Goal: Task Accomplishment & Management: Use online tool/utility

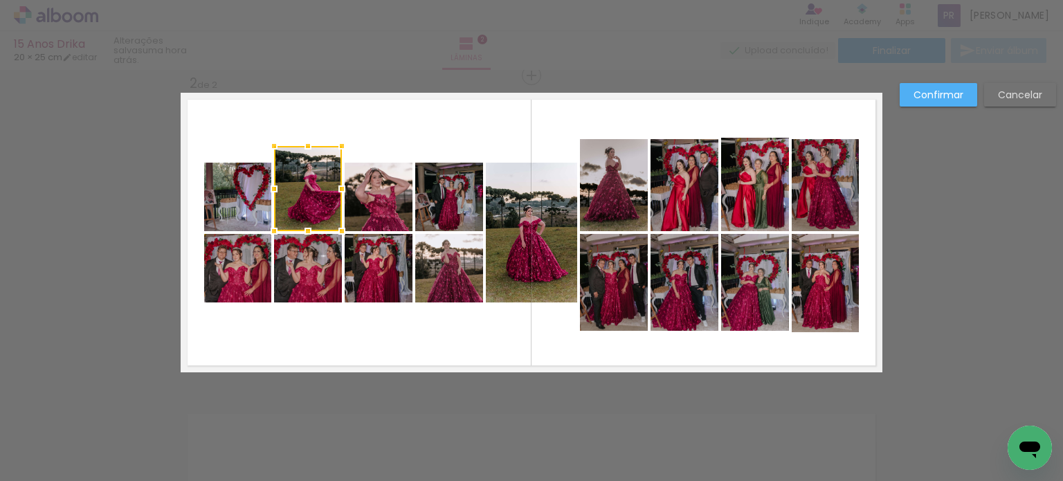
scroll to position [477, 0]
click at [0, 0] on slot "Confirmar" at bounding box center [0, 0] width 0 height 0
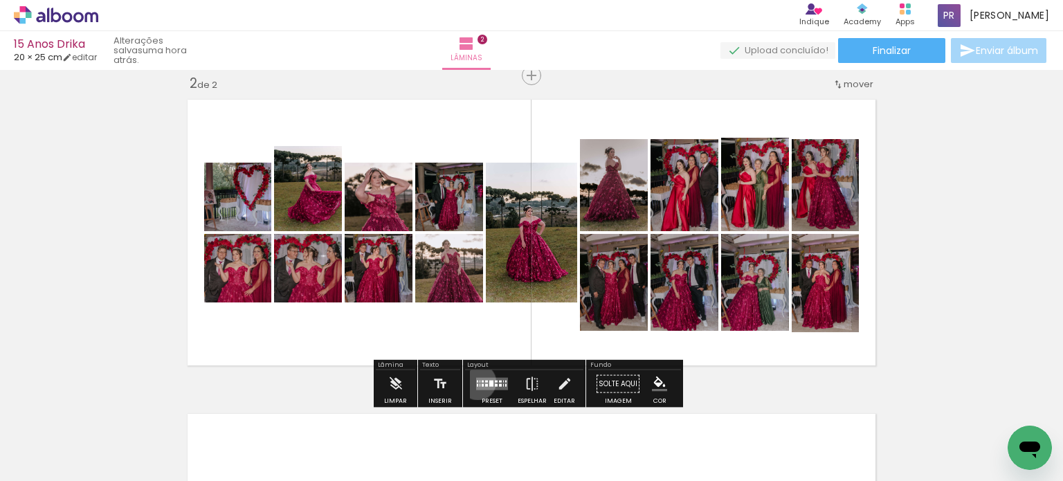
click at [476, 381] on quentale-layouter at bounding box center [492, 384] width 32 height 12
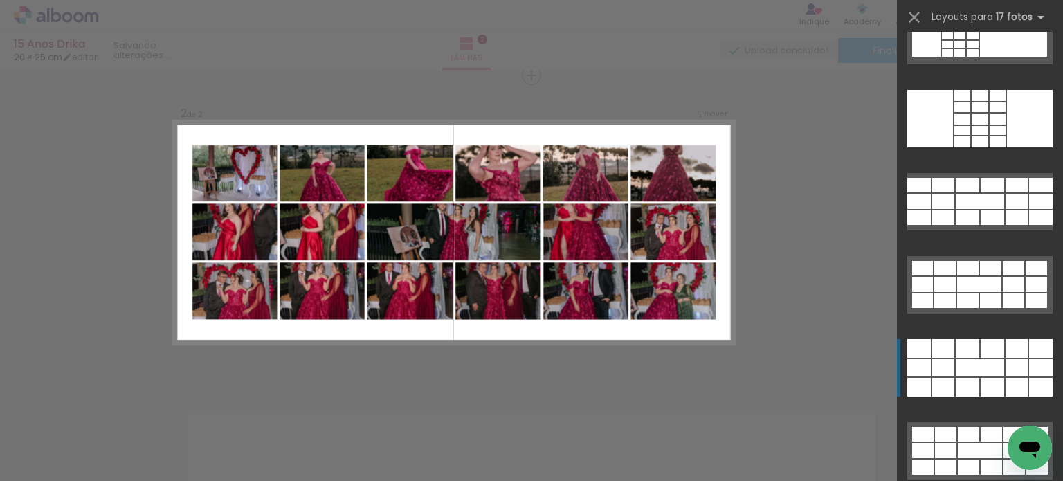
scroll to position [962, 0]
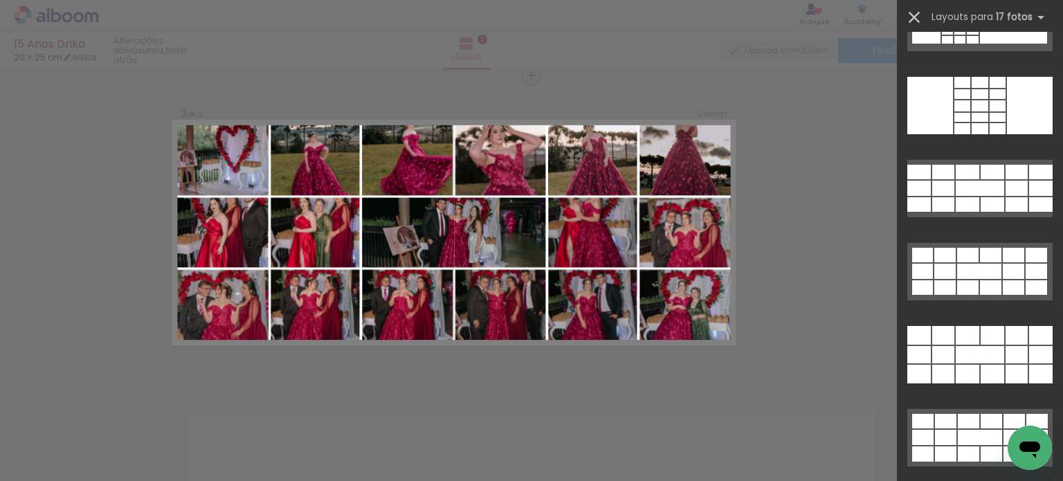
click at [915, 16] on iron-icon at bounding box center [913, 17] width 19 height 19
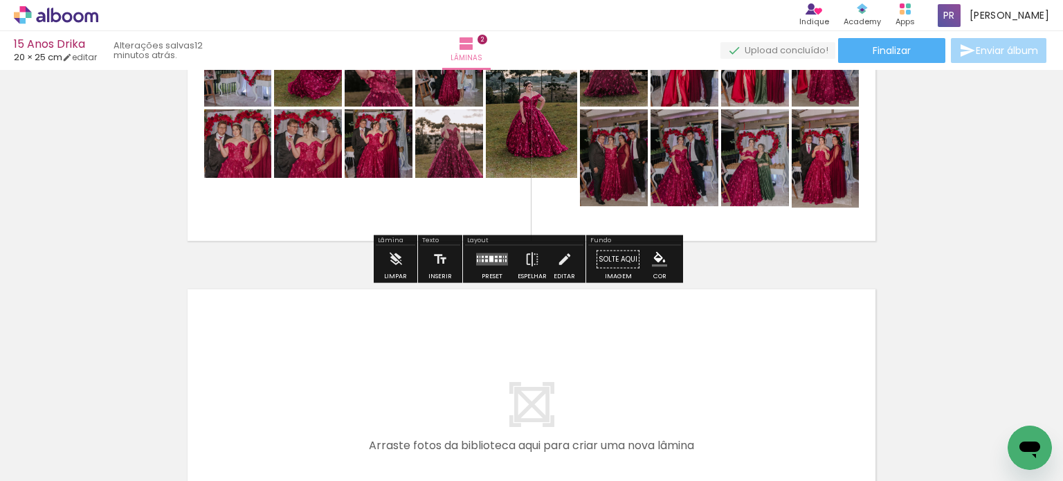
scroll to position [484, 0]
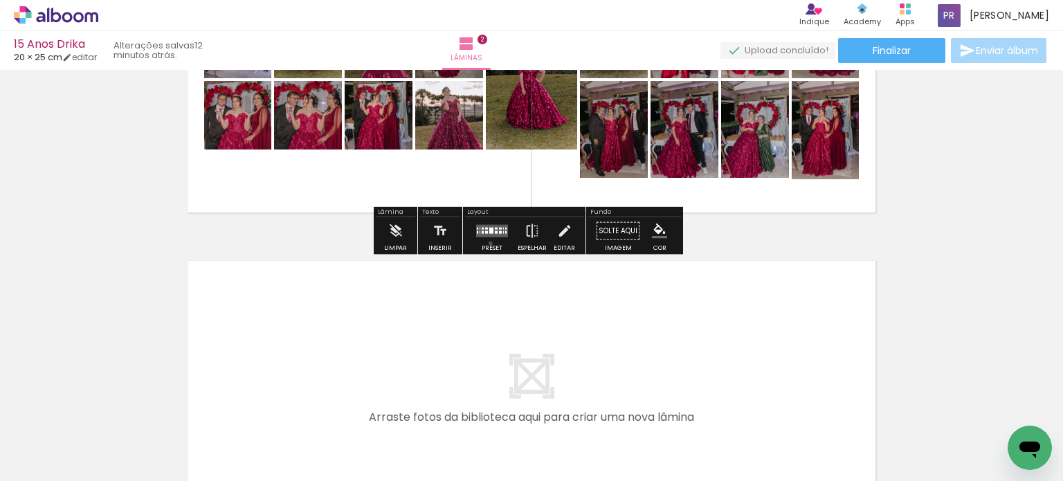
click at [487, 243] on div at bounding box center [491, 231] width 37 height 28
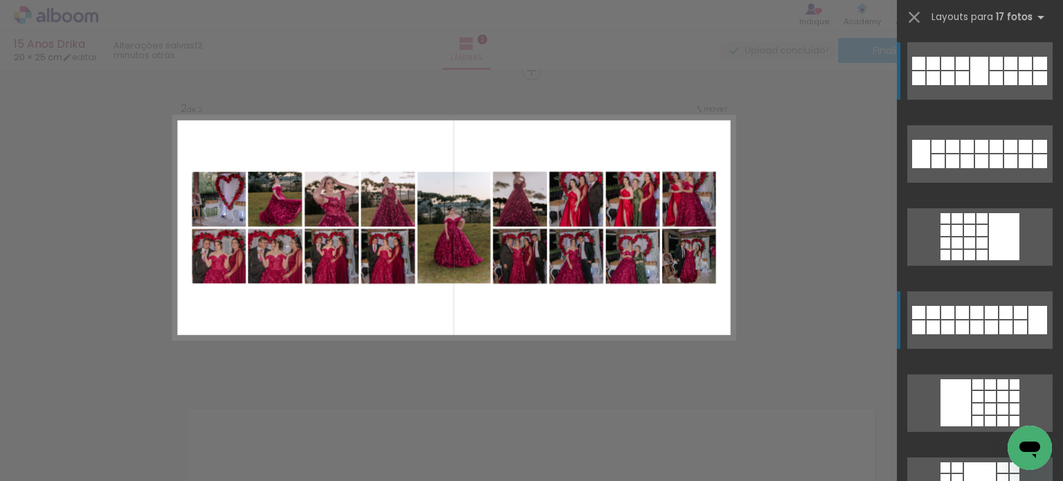
scroll to position [331, 0]
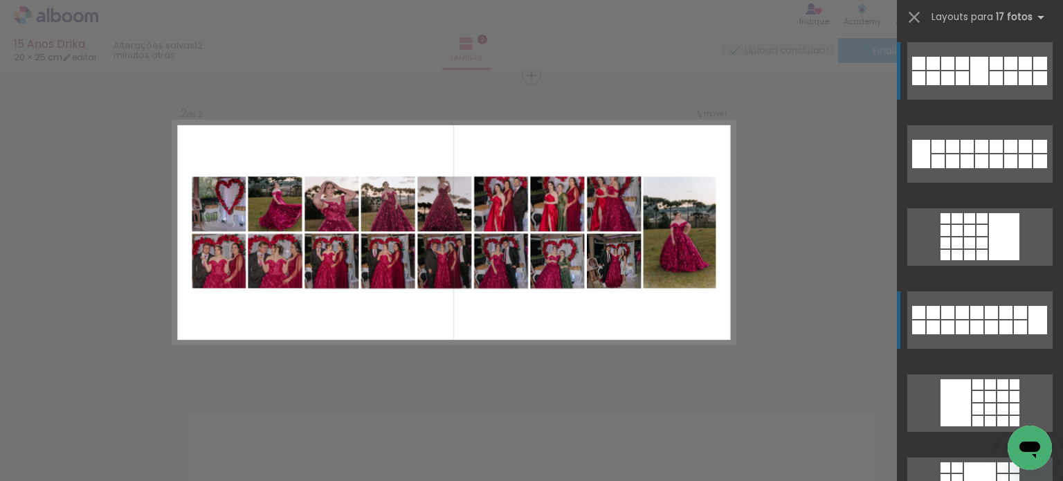
click at [941, 315] on div at bounding box center [947, 312] width 13 height 13
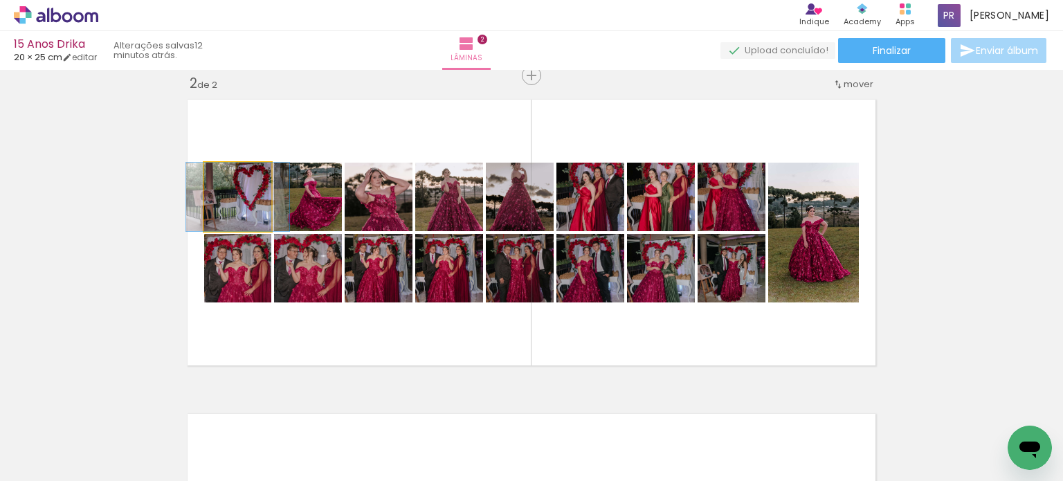
click at [226, 220] on quentale-photo at bounding box center [237, 197] width 67 height 68
click at [235, 219] on quentale-photo at bounding box center [237, 197] width 67 height 68
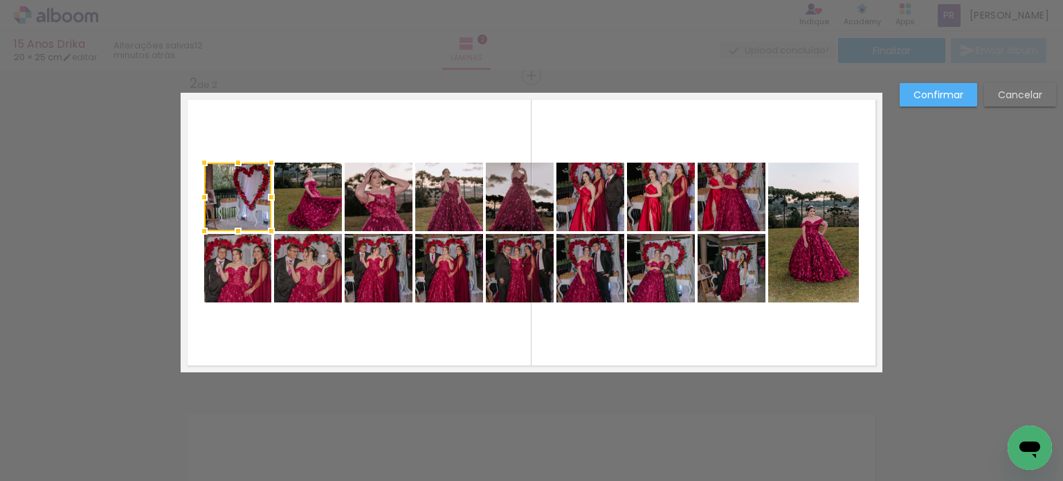
click at [235, 201] on div at bounding box center [237, 197] width 67 height 68
click at [0, 0] on slot "Confirmar" at bounding box center [0, 0] width 0 height 0
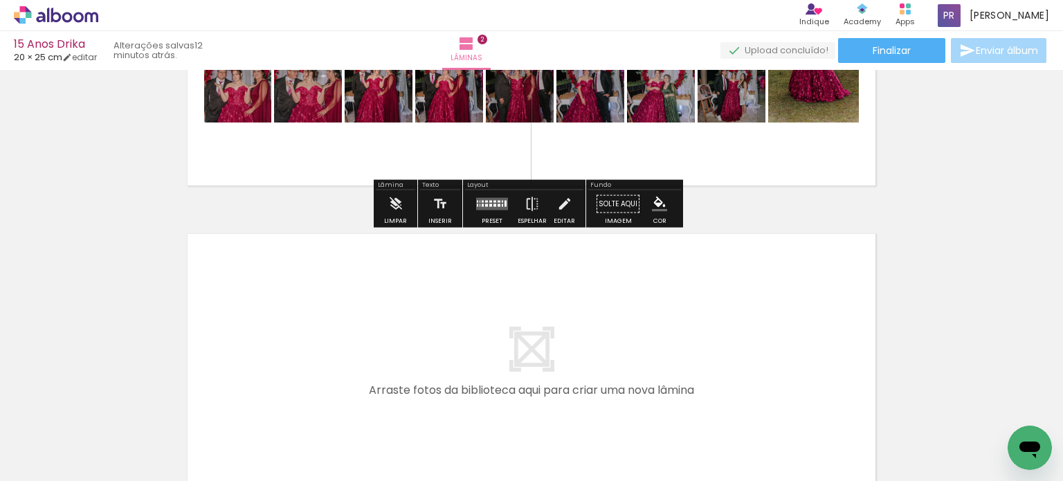
scroll to position [608, 0]
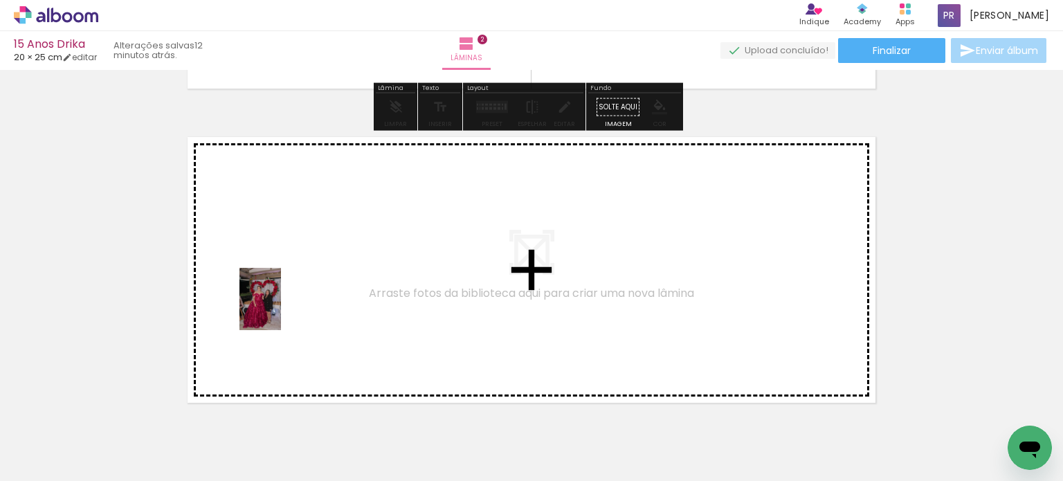
drag, startPoint x: 224, startPoint y: 441, endPoint x: 281, endPoint y: 309, distance: 143.2
click at [281, 309] on quentale-workspace at bounding box center [531, 240] width 1063 height 481
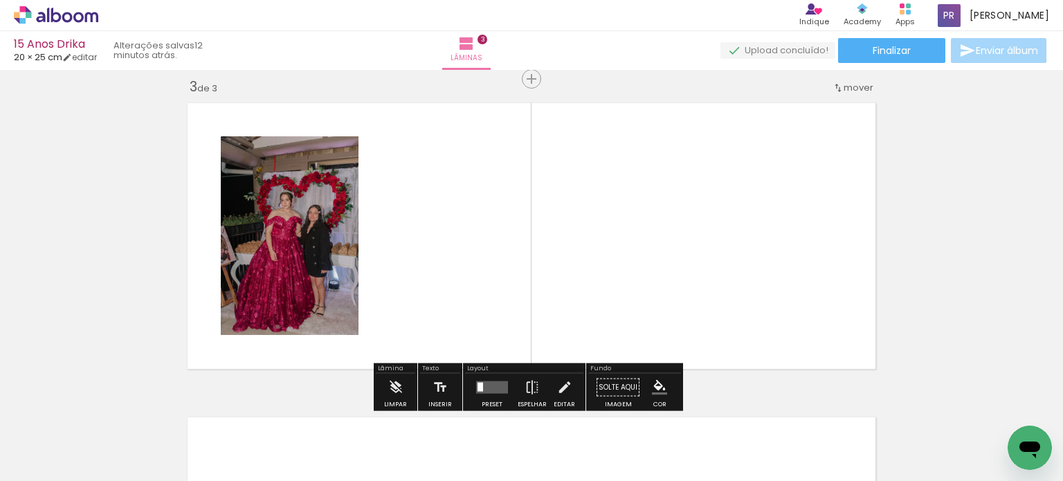
scroll to position [645, 0]
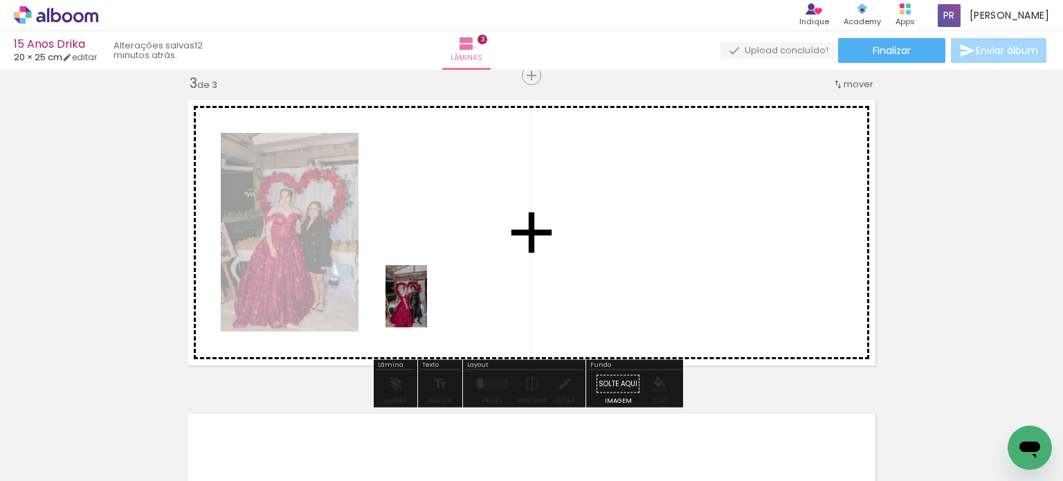
drag, startPoint x: 373, startPoint y: 428, endPoint x: 409, endPoint y: 398, distance: 46.2
click at [434, 293] on quentale-workspace at bounding box center [531, 240] width 1063 height 481
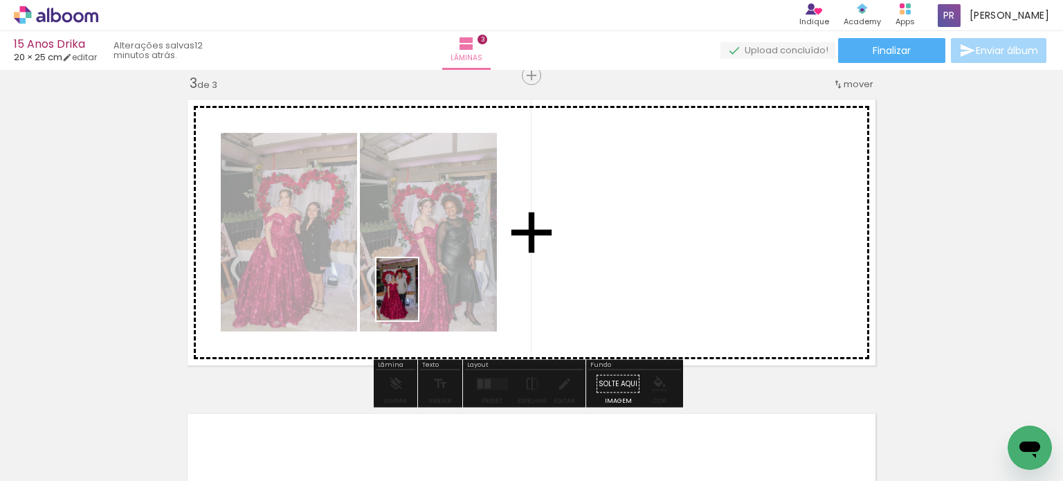
drag, startPoint x: 374, startPoint y: 432, endPoint x: 418, endPoint y: 300, distance: 140.0
click at [418, 300] on quentale-workspace at bounding box center [531, 240] width 1063 height 481
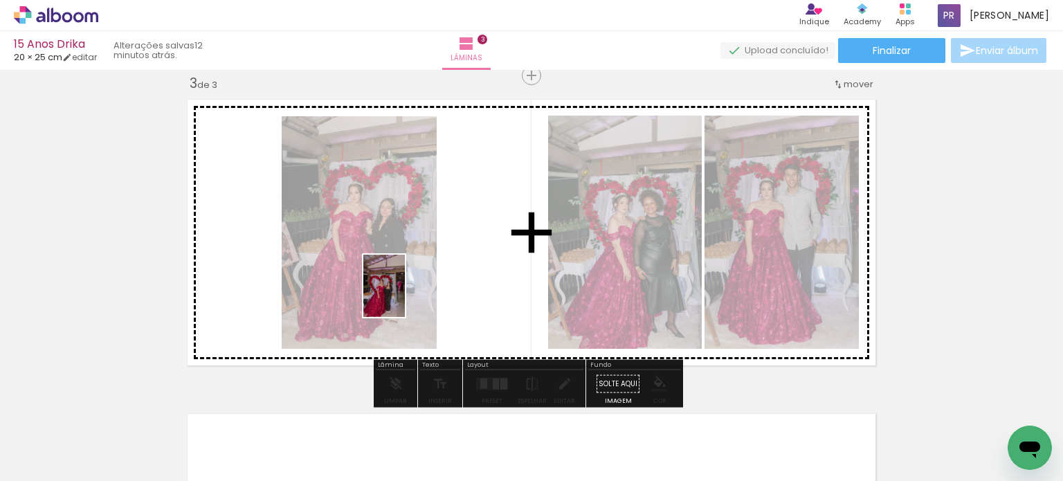
drag, startPoint x: 374, startPoint y: 425, endPoint x: 405, endPoint y: 296, distance: 132.9
click at [405, 296] on quentale-workspace at bounding box center [531, 240] width 1063 height 481
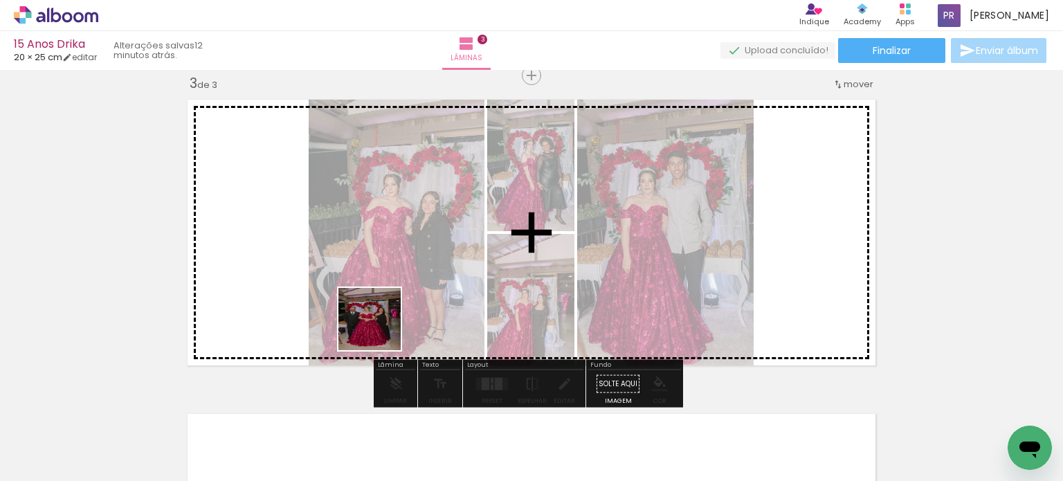
drag, startPoint x: 368, startPoint y: 442, endPoint x: 370, endPoint y: 402, distance: 40.2
click at [385, 307] on quentale-workspace at bounding box center [531, 240] width 1063 height 481
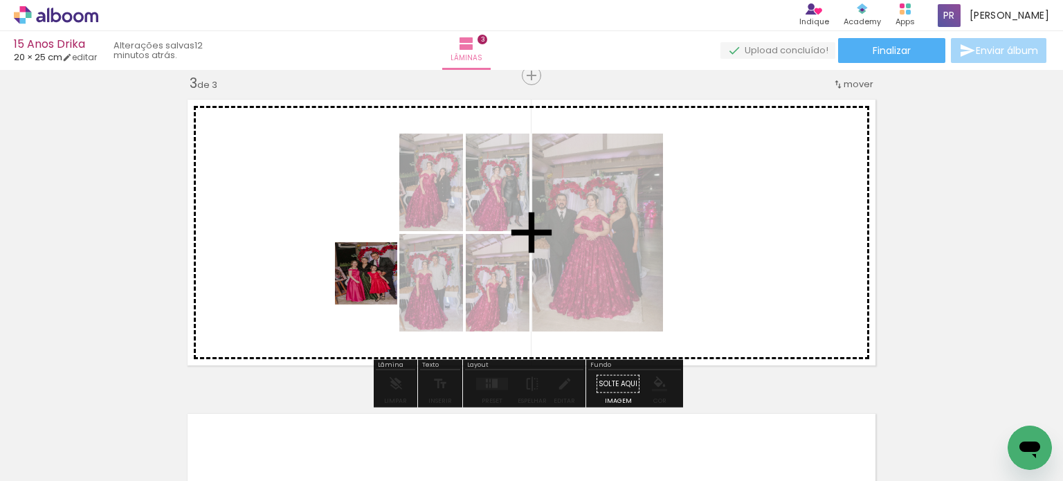
drag, startPoint x: 372, startPoint y: 431, endPoint x: 376, endPoint y: 284, distance: 147.4
click at [376, 284] on quentale-workspace at bounding box center [531, 240] width 1063 height 481
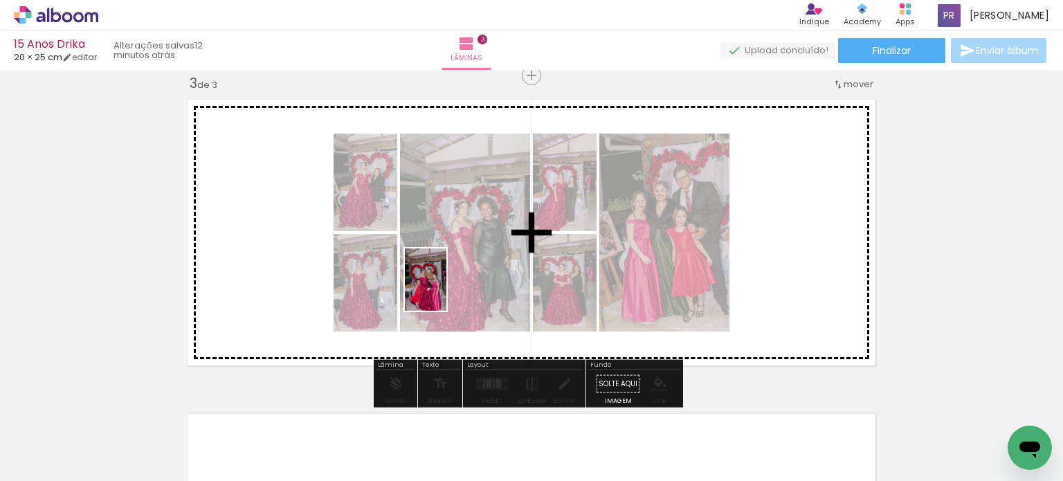
drag, startPoint x: 450, startPoint y: 420, endPoint x: 446, endPoint y: 290, distance: 130.1
click at [446, 290] on quentale-workspace at bounding box center [531, 240] width 1063 height 481
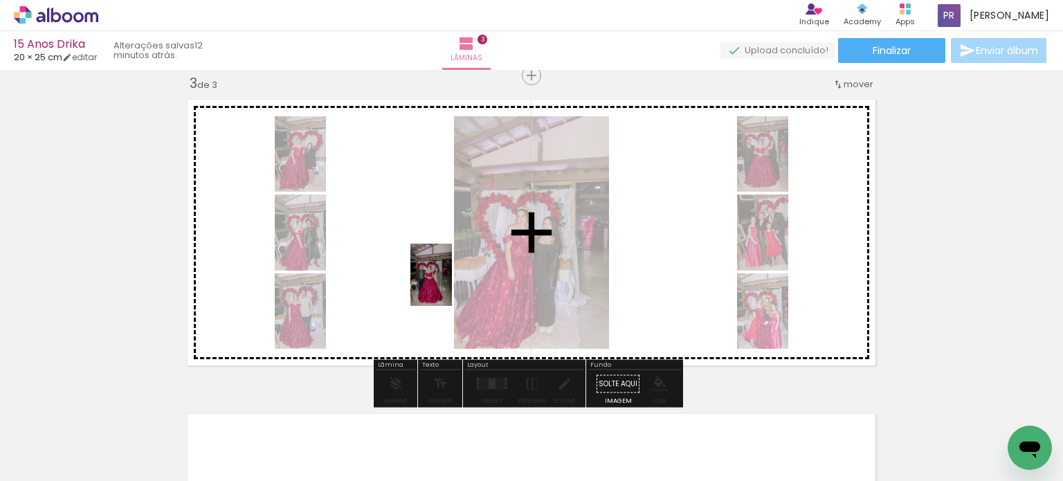
drag, startPoint x: 452, startPoint y: 430, endPoint x: 452, endPoint y: 285, distance: 145.3
click at [452, 285] on quentale-workspace at bounding box center [531, 240] width 1063 height 481
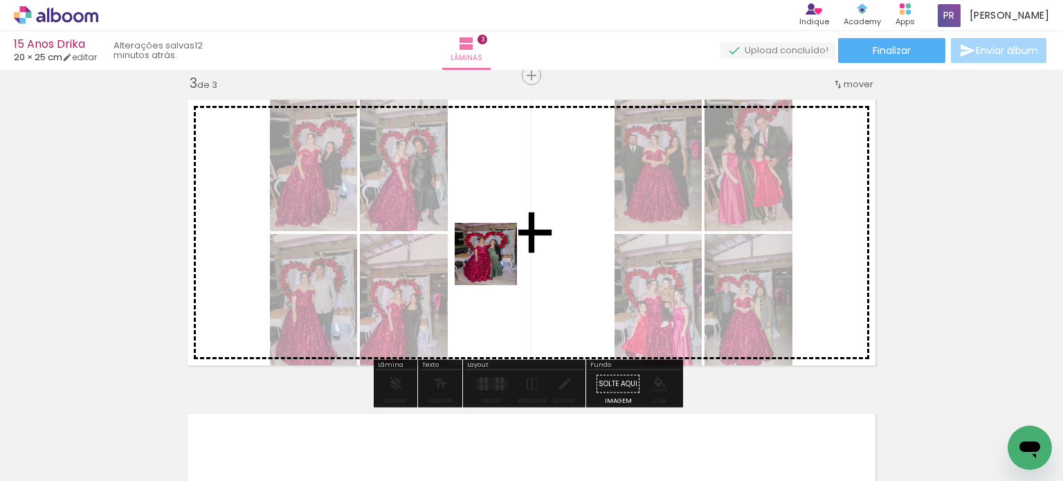
drag, startPoint x: 490, startPoint y: 287, endPoint x: 496, endPoint y: 264, distance: 23.7
click at [496, 264] on quentale-workspace at bounding box center [531, 240] width 1063 height 481
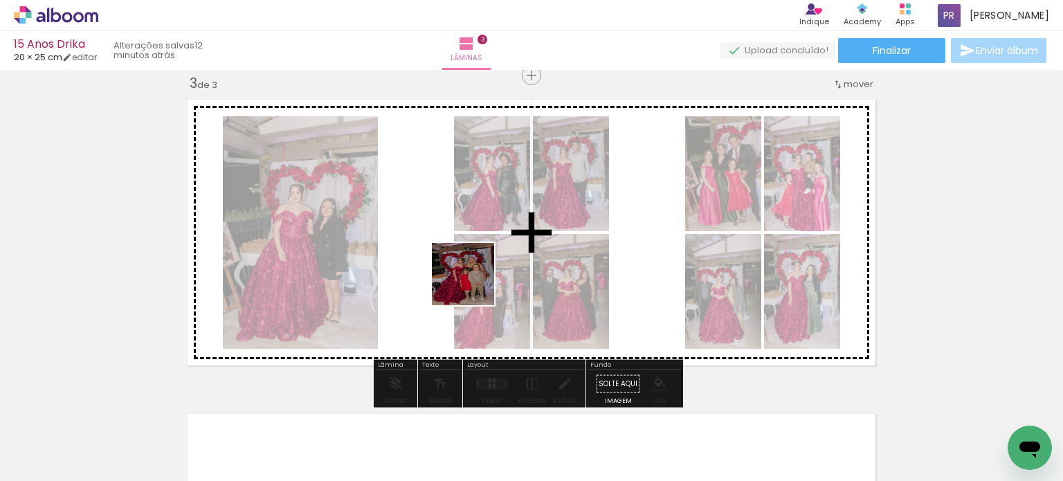
drag, startPoint x: 446, startPoint y: 445, endPoint x: 456, endPoint y: 396, distance: 49.5
click at [473, 284] on quentale-workspace at bounding box center [531, 240] width 1063 height 481
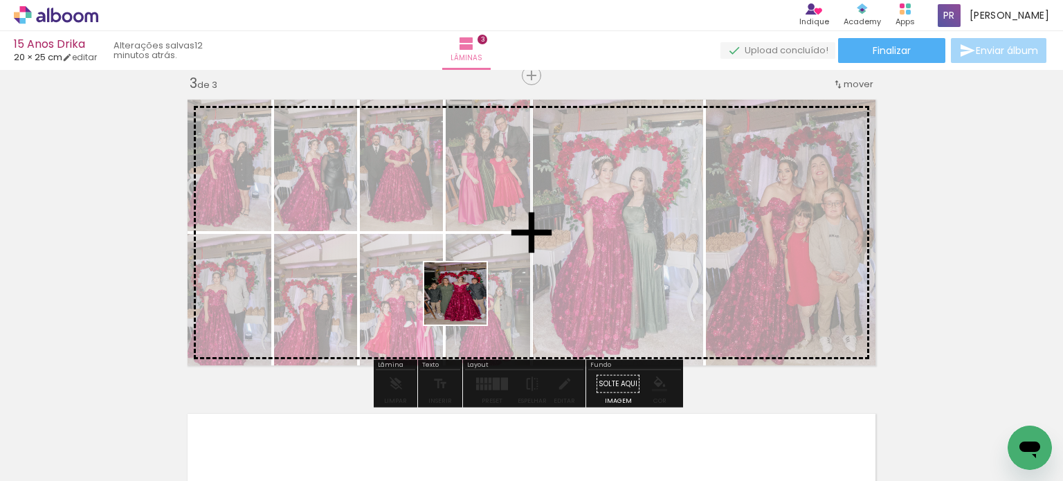
drag, startPoint x: 456, startPoint y: 437, endPoint x: 467, endPoint y: 262, distance: 175.4
click at [467, 262] on quentale-workspace at bounding box center [531, 240] width 1063 height 481
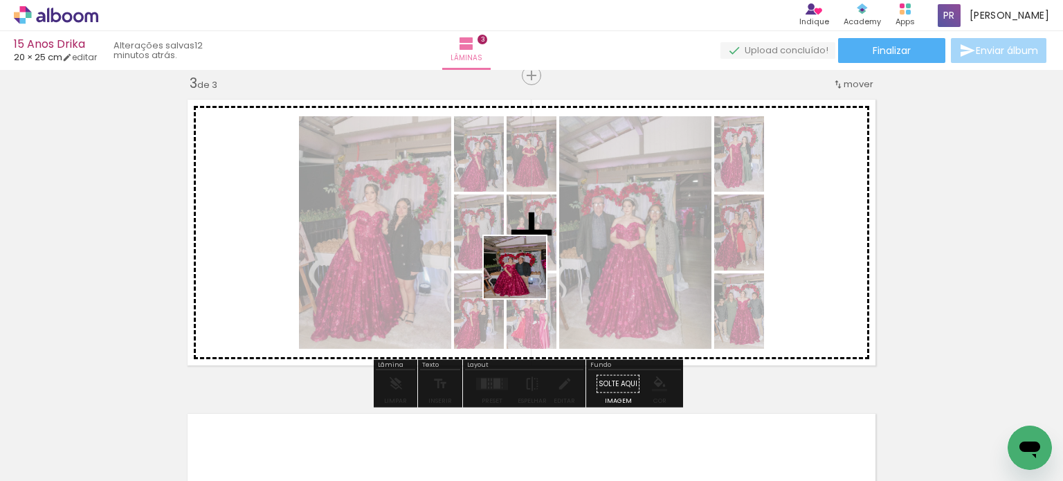
drag, startPoint x: 525, startPoint y: 324, endPoint x: 525, endPoint y: 277, distance: 47.0
click at [525, 277] on quentale-workspace at bounding box center [531, 240] width 1063 height 481
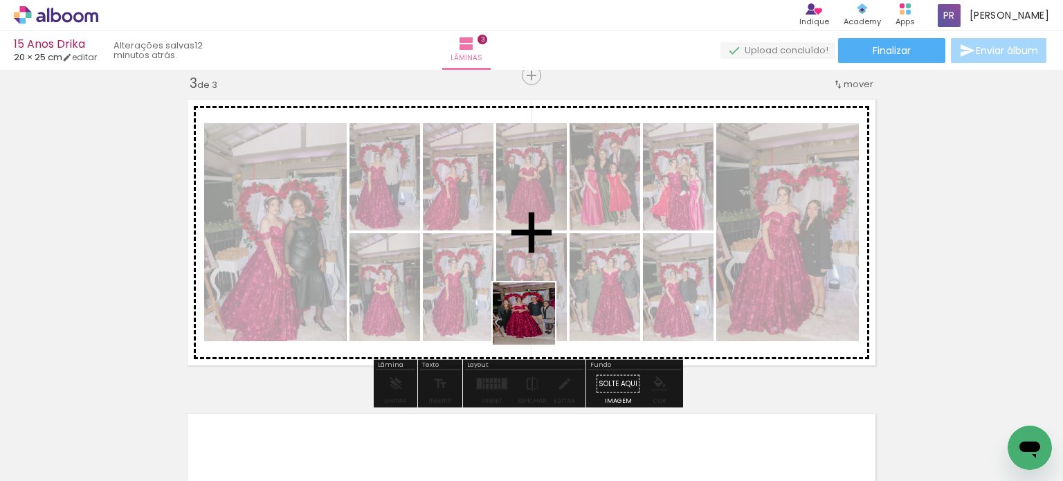
drag, startPoint x: 532, startPoint y: 442, endPoint x: 528, endPoint y: 344, distance: 98.3
click at [544, 259] on quentale-workspace at bounding box center [531, 240] width 1063 height 481
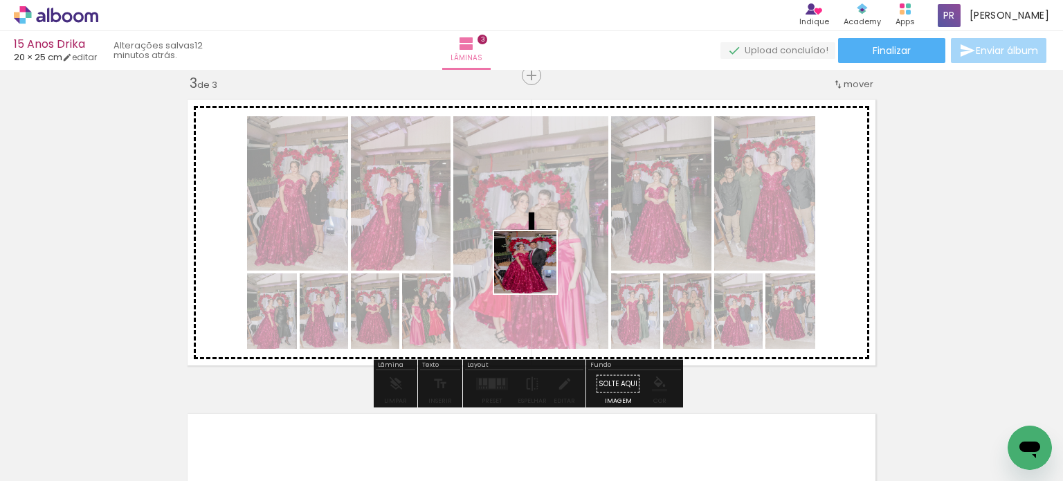
drag, startPoint x: 539, startPoint y: 437, endPoint x: 553, endPoint y: 376, distance: 62.6
click at [537, 265] on quentale-workspace at bounding box center [531, 240] width 1063 height 481
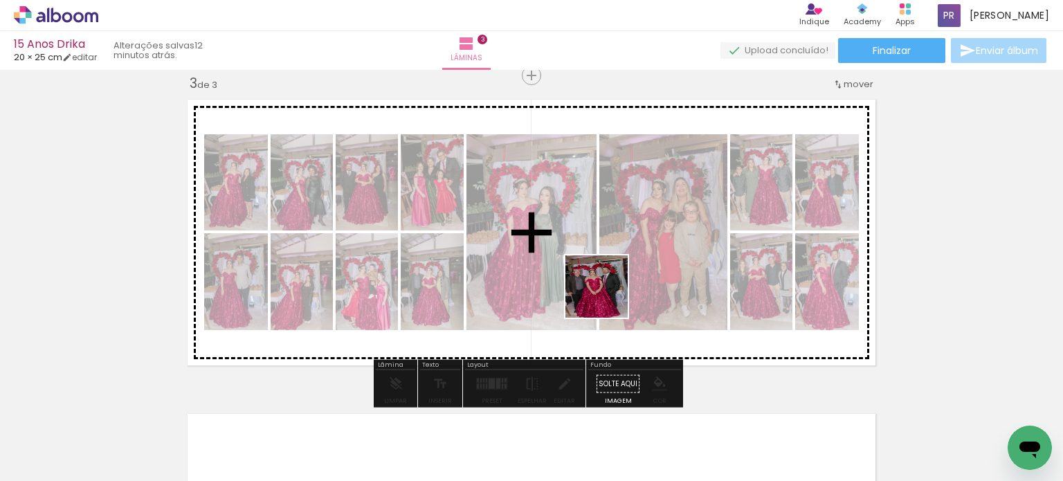
drag, startPoint x: 599, startPoint y: 415, endPoint x: 618, endPoint y: 401, distance: 23.7
click at [608, 282] on quentale-workspace at bounding box center [531, 240] width 1063 height 481
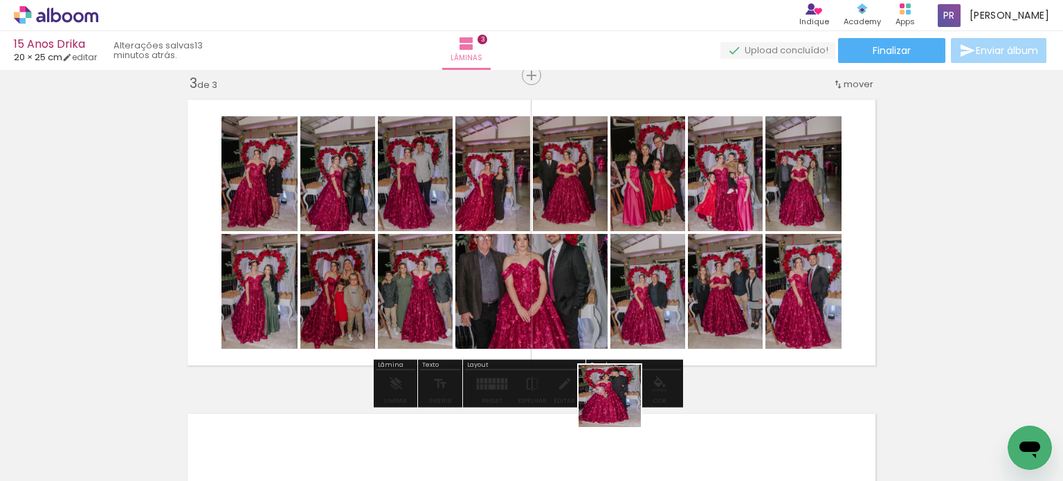
drag, startPoint x: 620, startPoint y: 427, endPoint x: 648, endPoint y: 392, distance: 44.3
click at [650, 284] on quentale-workspace at bounding box center [531, 240] width 1063 height 481
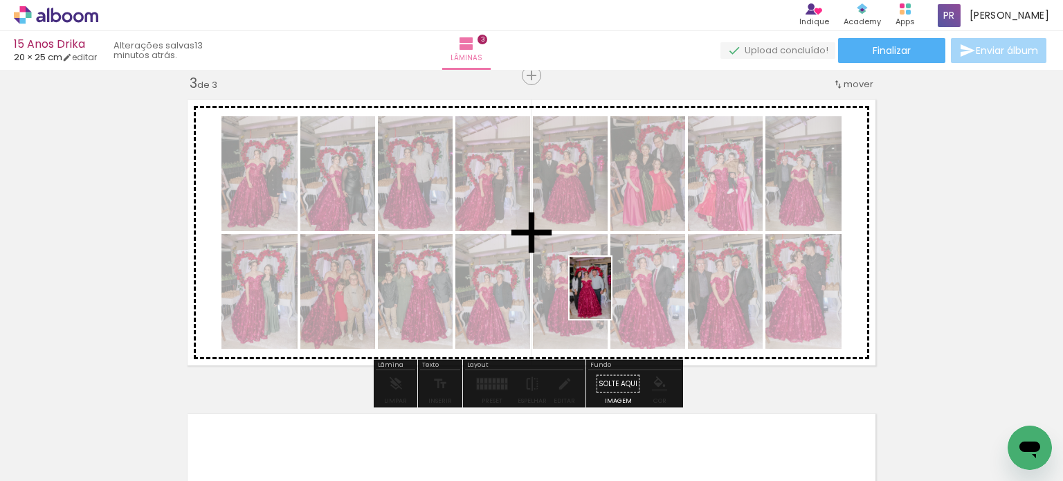
drag, startPoint x: 614, startPoint y: 438, endPoint x: 614, endPoint y: 325, distance: 112.8
click at [612, 298] on quentale-workspace at bounding box center [531, 240] width 1063 height 481
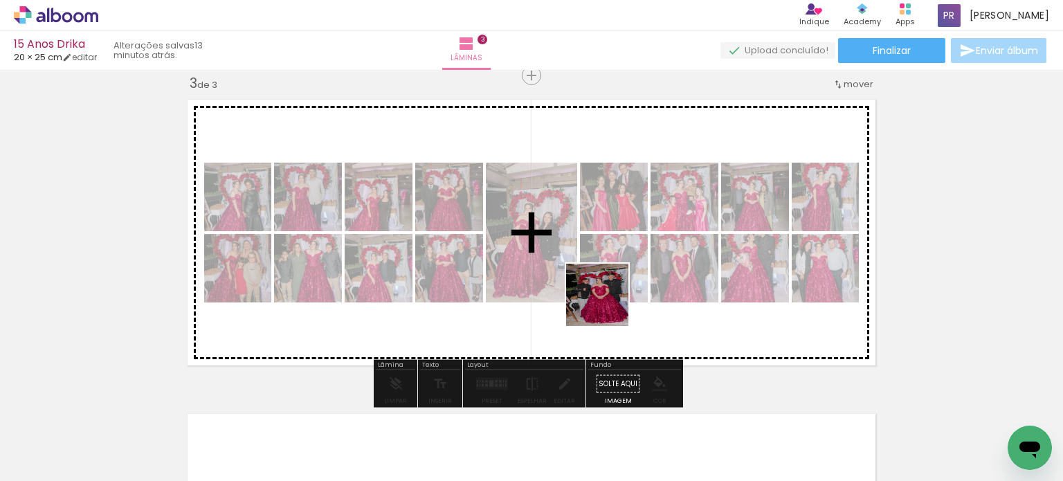
drag, startPoint x: 612, startPoint y: 437, endPoint x: 607, endPoint y: 305, distance: 131.5
click at [607, 305] on quentale-workspace at bounding box center [531, 240] width 1063 height 481
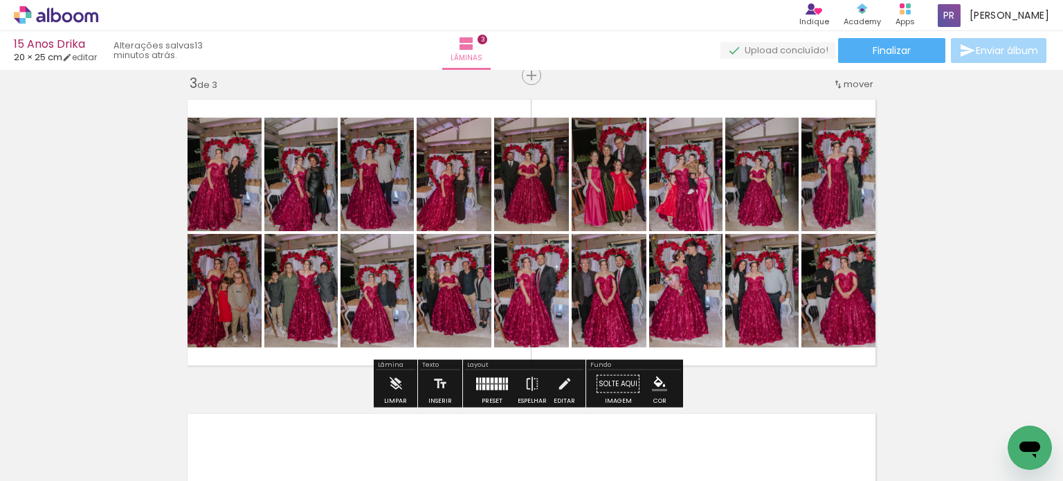
click at [942, 221] on div "Inserir lâmina 1 de 3 Inserir lâmina 2 de 3 Inserir lâmina 3 de 3" at bounding box center [531, 57] width 1063 height 1257
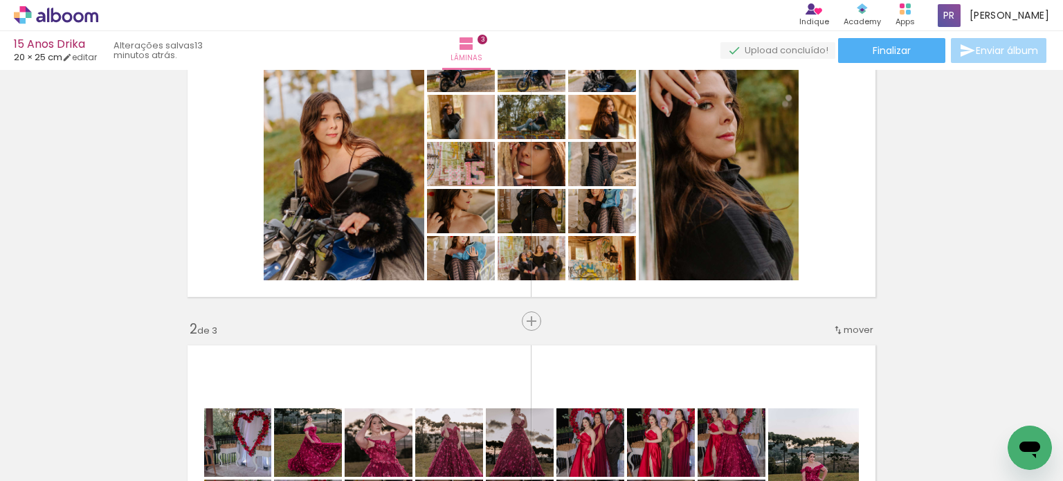
scroll to position [23, 0]
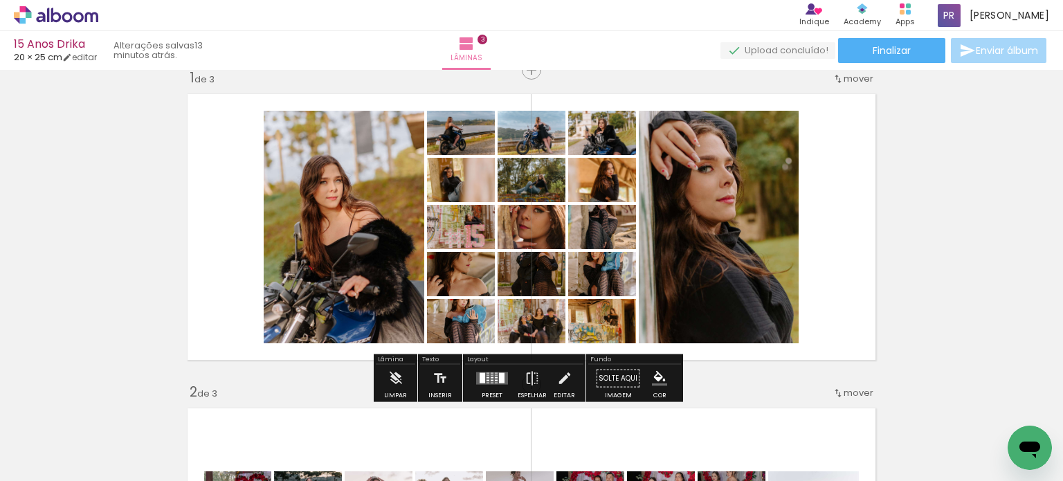
click at [479, 378] on div at bounding box center [482, 378] width 6 height 10
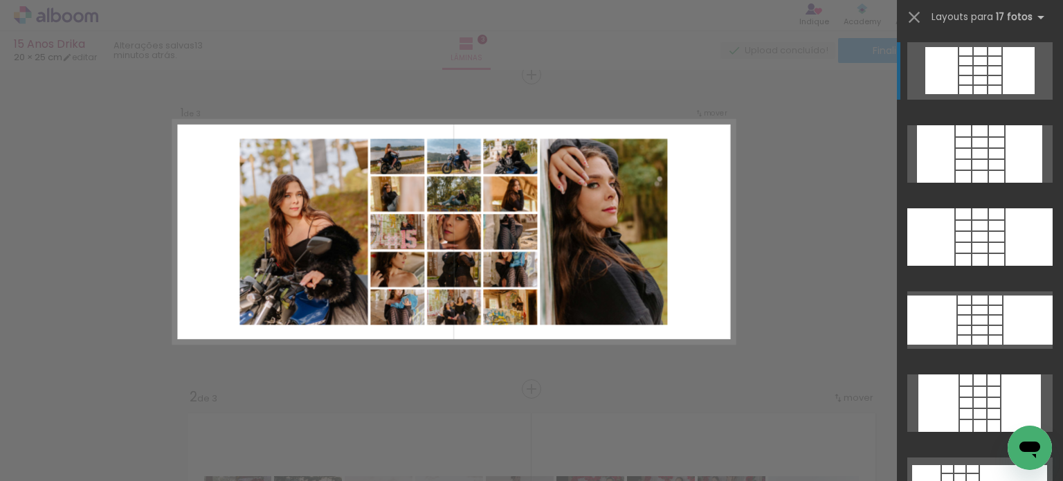
scroll to position [17, 0]
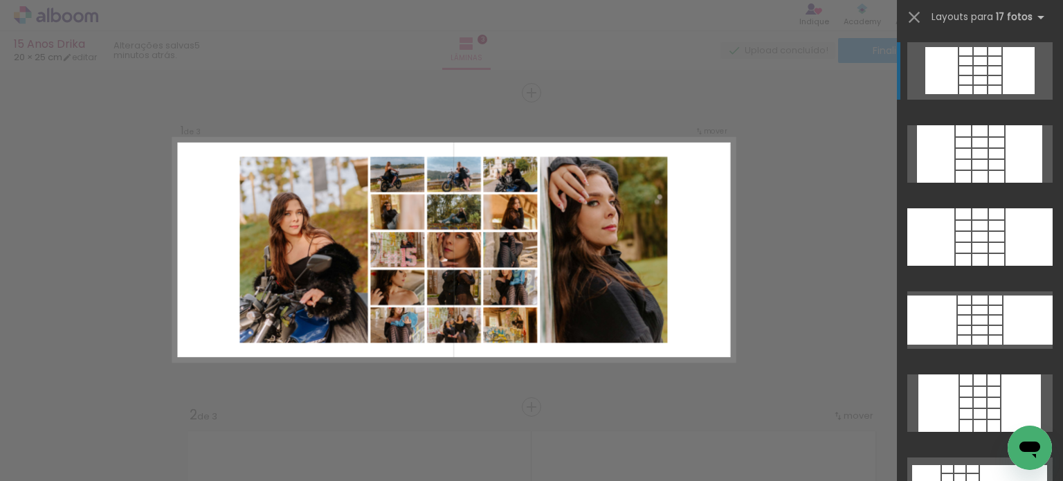
scroll to position [17, 0]
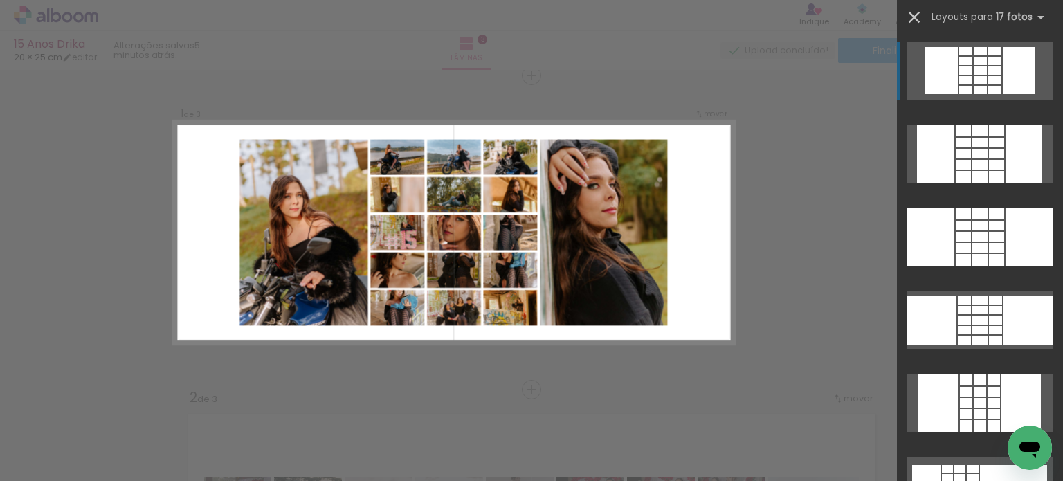
click at [919, 16] on iron-icon at bounding box center [913, 17] width 19 height 19
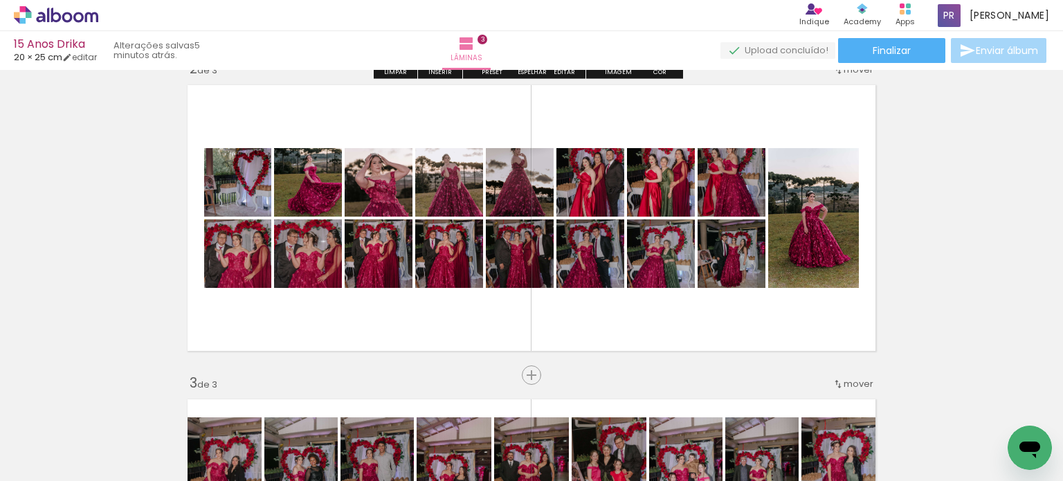
scroll to position [363, 0]
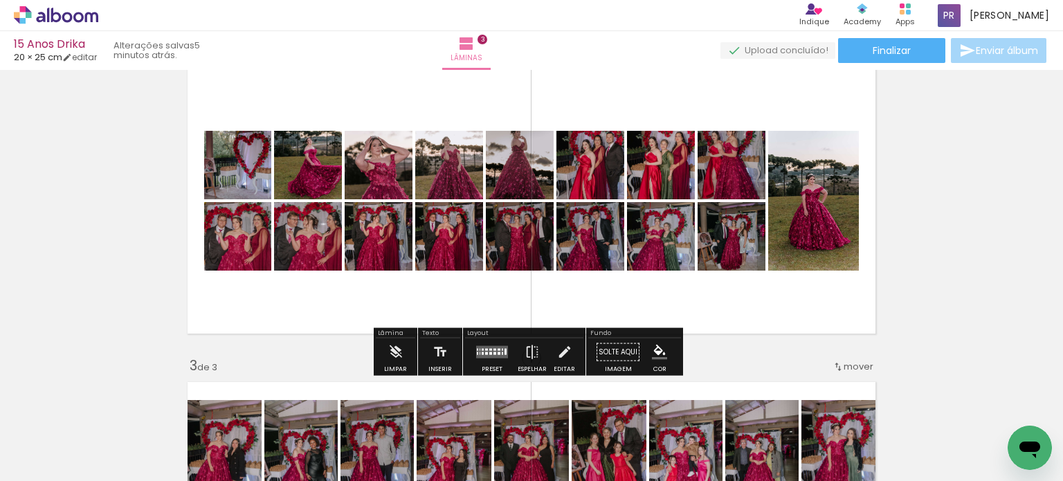
click at [733, 150] on paper-progress at bounding box center [738, 145] width 20 height 22
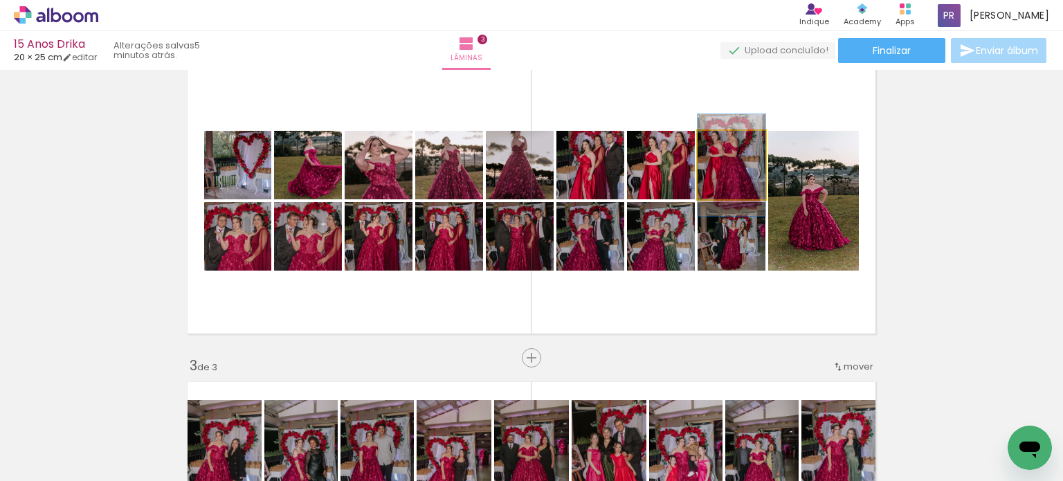
drag, startPoint x: 730, startPoint y: 143, endPoint x: 695, endPoint y: 143, distance: 35.3
type paper-slider "100"
click at [706, 143] on div at bounding box center [730, 145] width 58 height 21
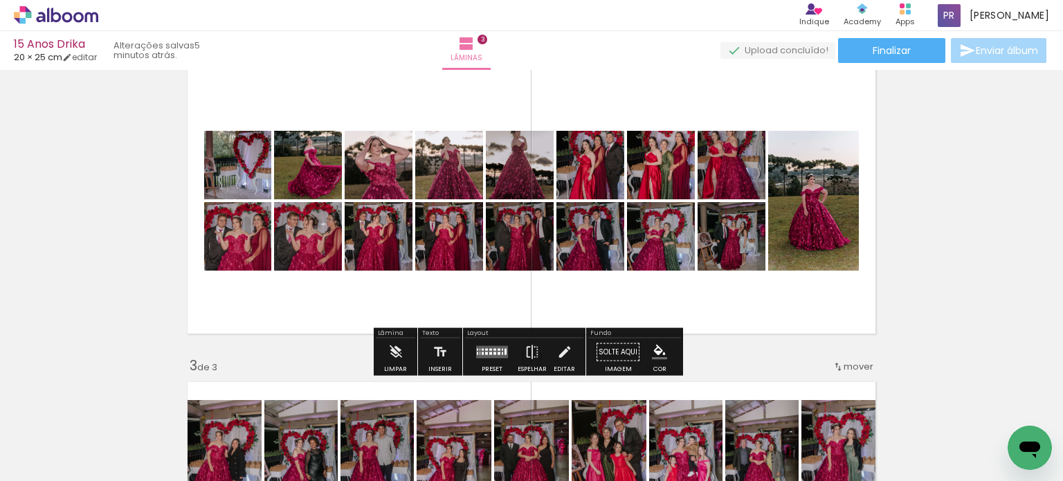
click at [735, 174] on div "Largura Cor" at bounding box center [741, 166] width 25 height 21
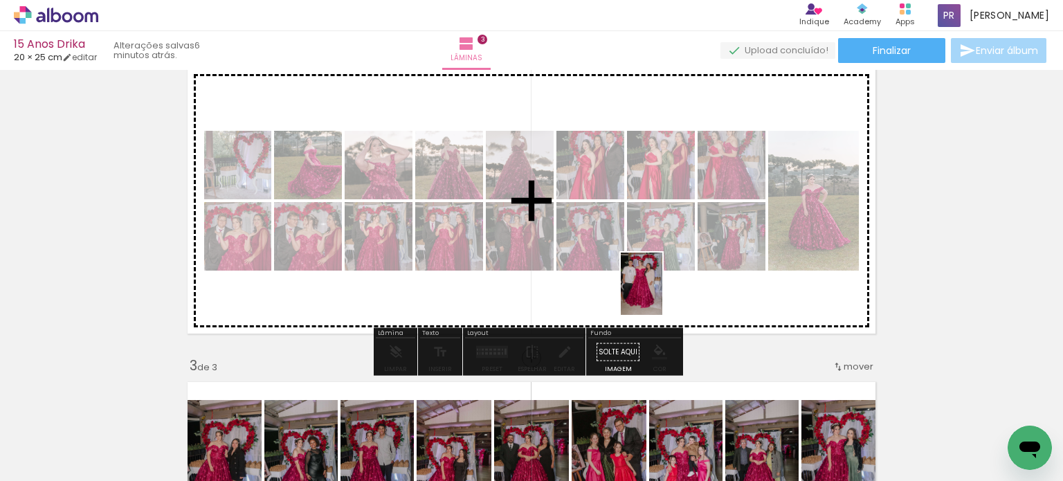
drag, startPoint x: 693, startPoint y: 442, endPoint x: 735, endPoint y: 278, distance: 169.1
click at [661, 269] on quentale-workspace at bounding box center [531, 240] width 1063 height 481
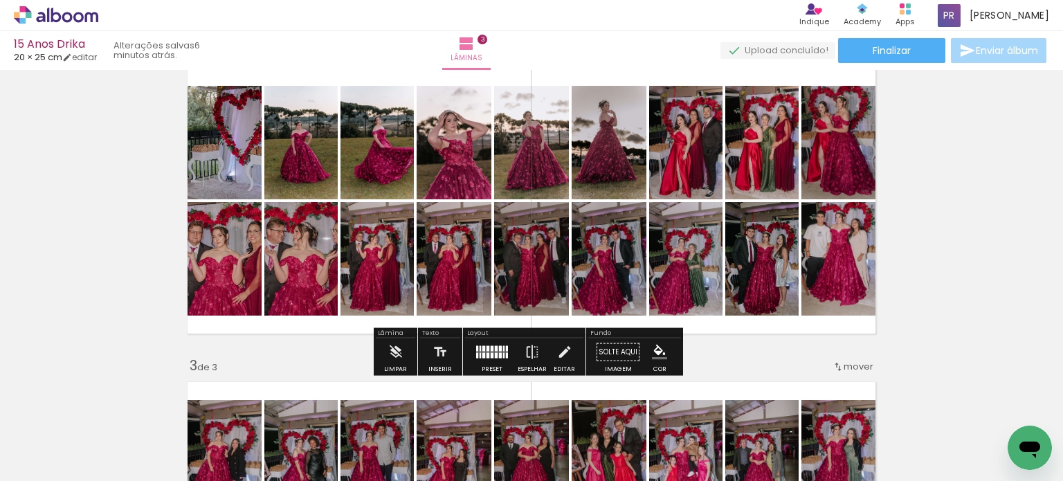
click at [234, 157] on quentale-photo at bounding box center [221, 142] width 81 height 113
click at [233, 250] on quentale-photo at bounding box center [221, 258] width 81 height 113
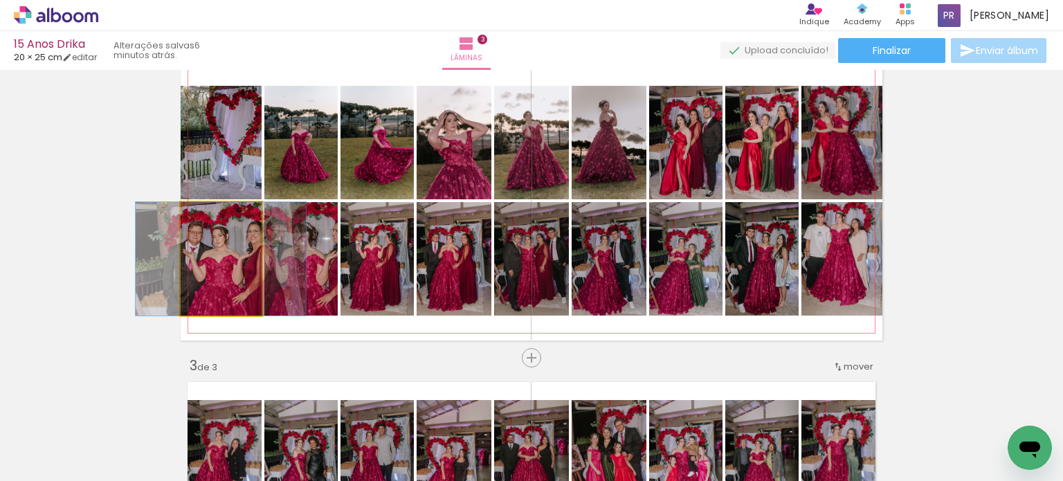
click at [233, 250] on quentale-photo at bounding box center [221, 258] width 81 height 113
